Goal: Book appointment/travel/reservation

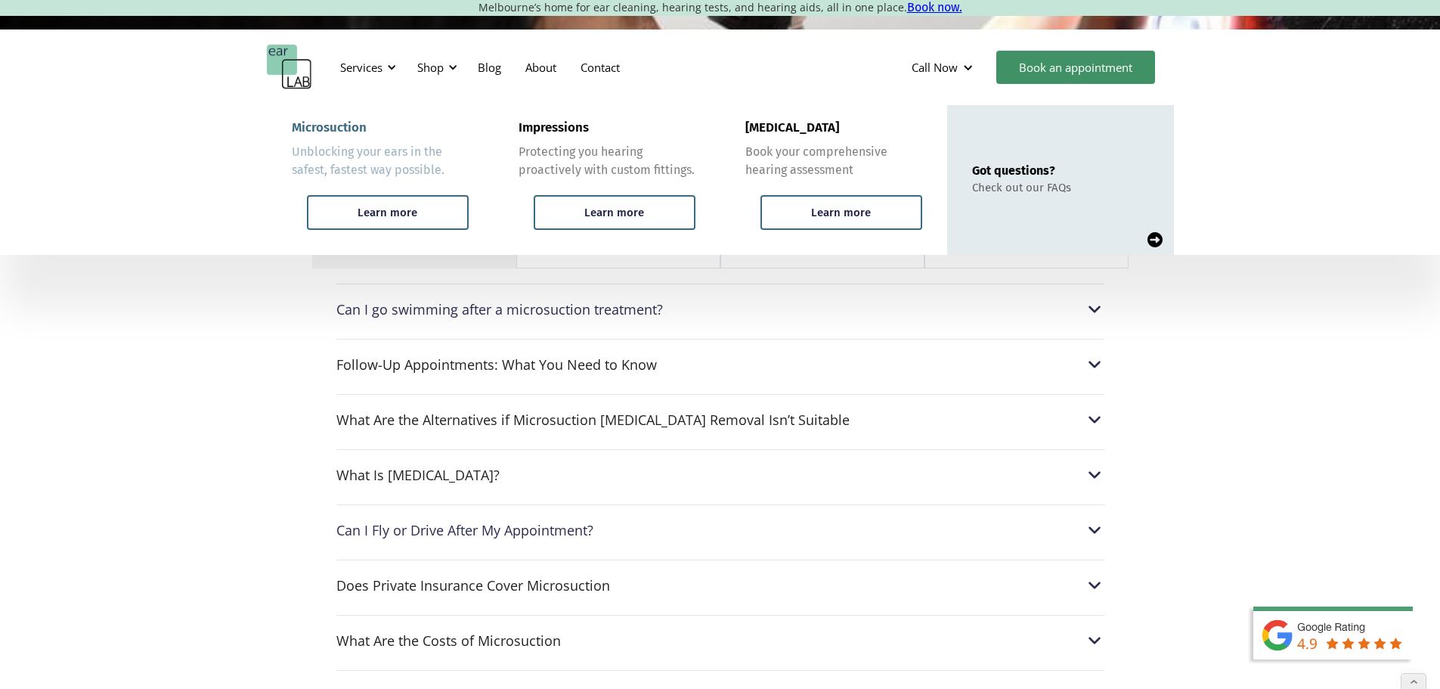
click at [351, 128] on div "Microsuction" at bounding box center [329, 127] width 75 height 15
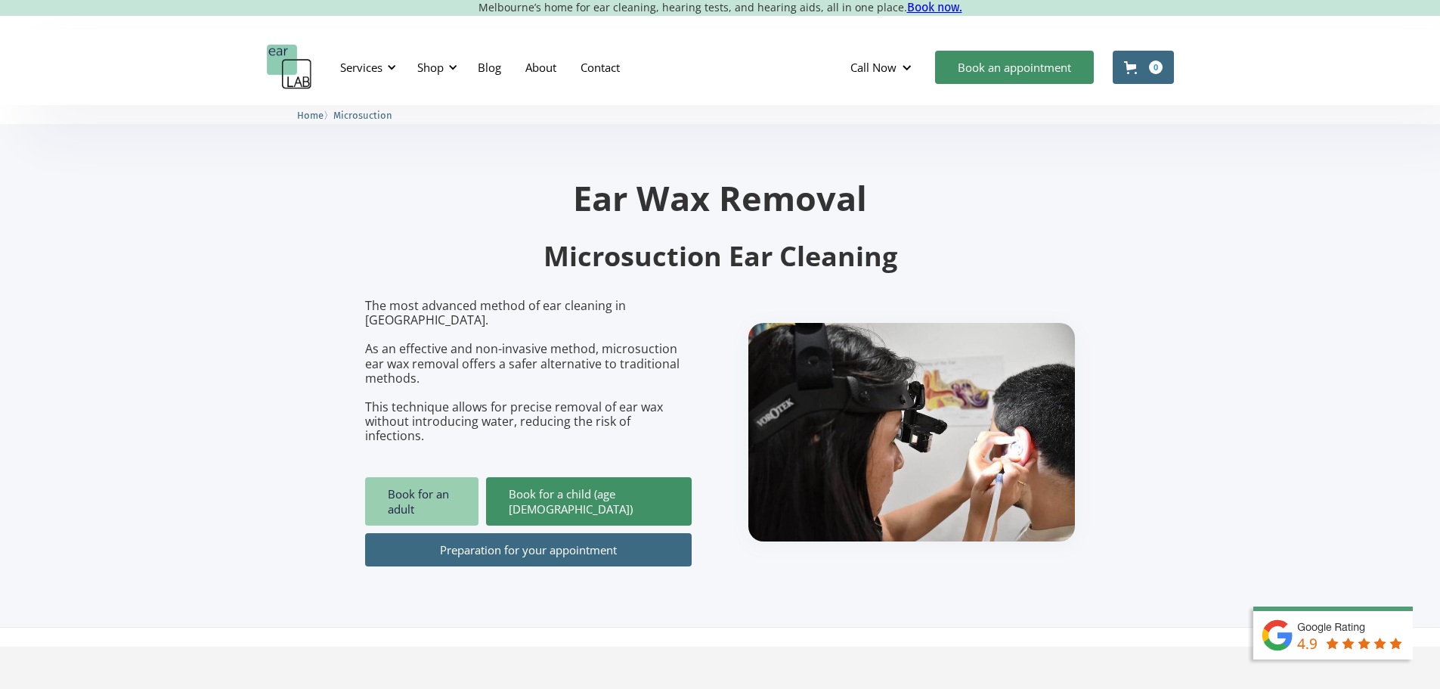
click at [434, 477] on link "Book for an adult" at bounding box center [421, 501] width 113 height 48
